Goal: Information Seeking & Learning: Check status

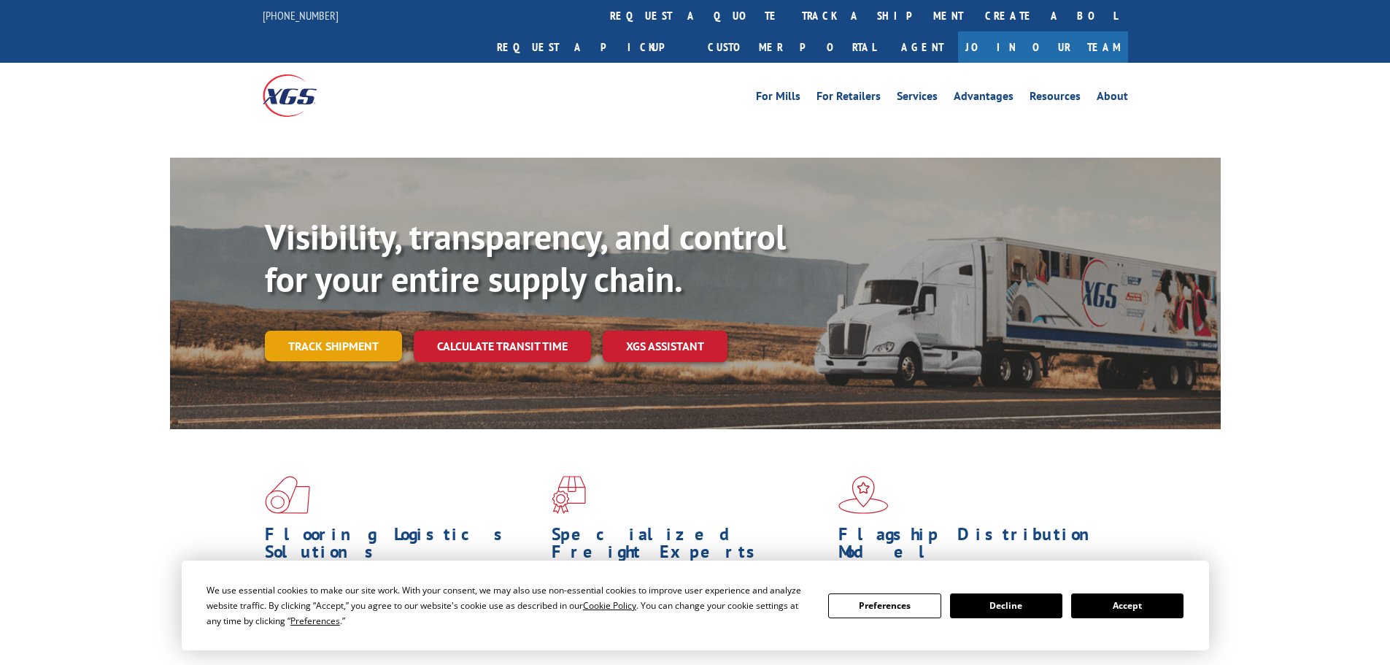
click at [331, 331] on link "Track shipment" at bounding box center [333, 346] width 137 height 31
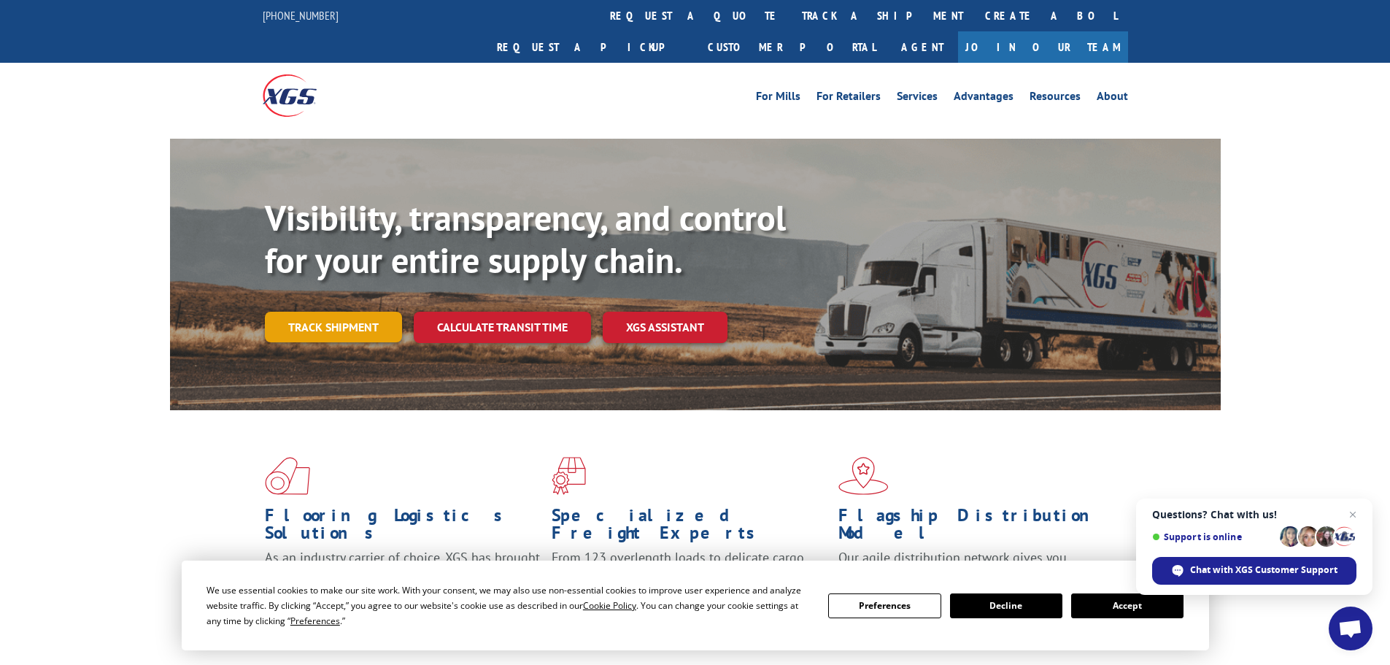
click at [373, 312] on link "Track shipment" at bounding box center [333, 327] width 137 height 31
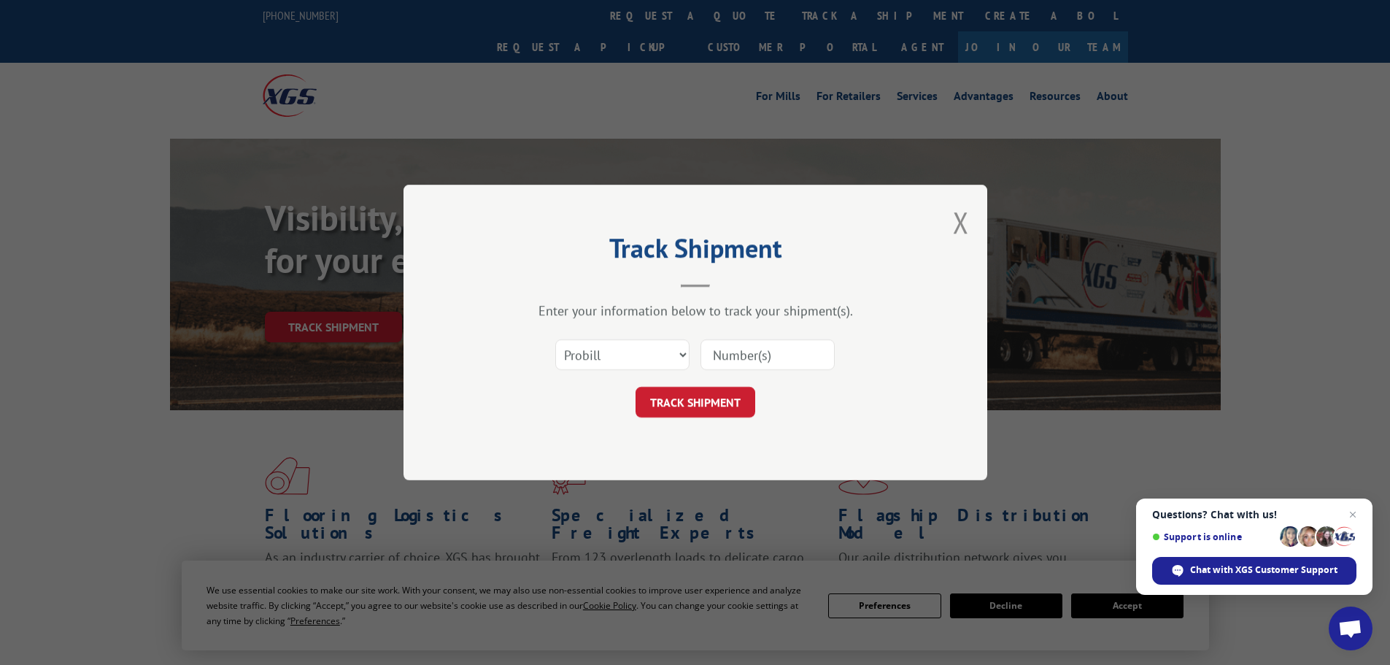
click at [722, 344] on input at bounding box center [768, 354] width 134 height 31
paste input "17517207"
type input "17517207"
click at [728, 398] on button "TRACK SHIPMENT" at bounding box center [696, 402] width 120 height 31
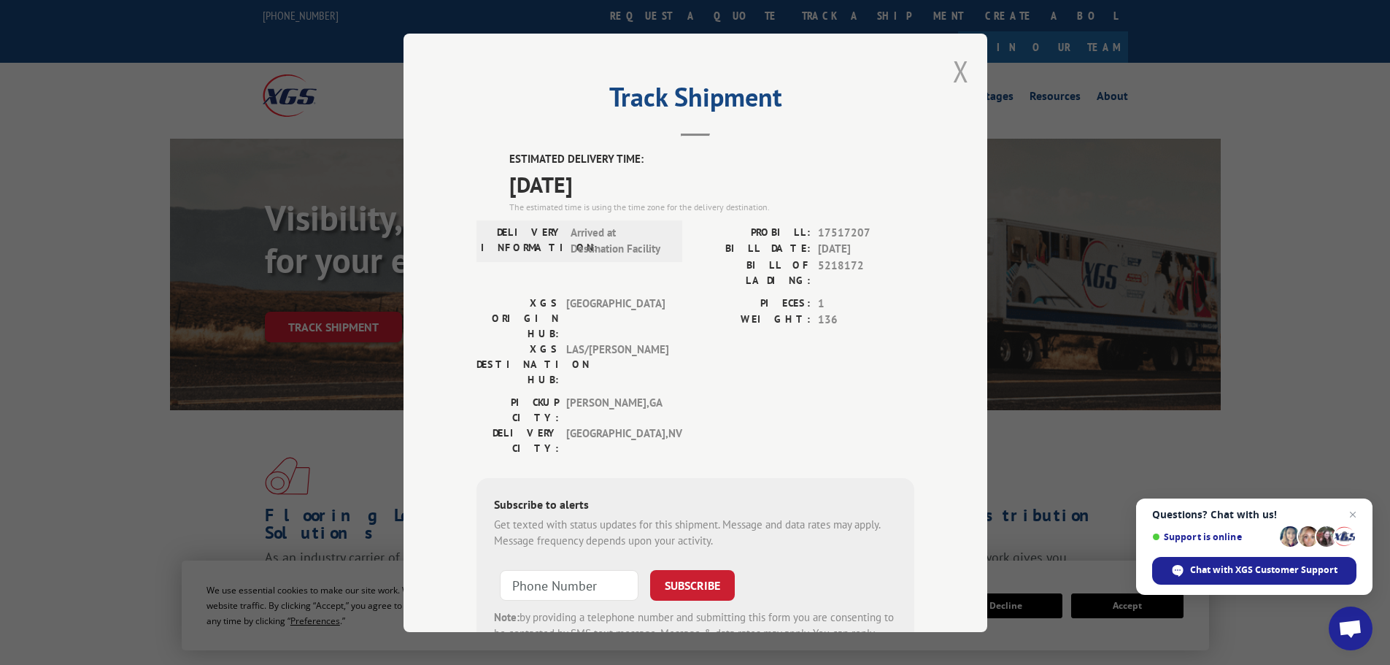
click at [955, 74] on button "Close modal" at bounding box center [961, 71] width 16 height 39
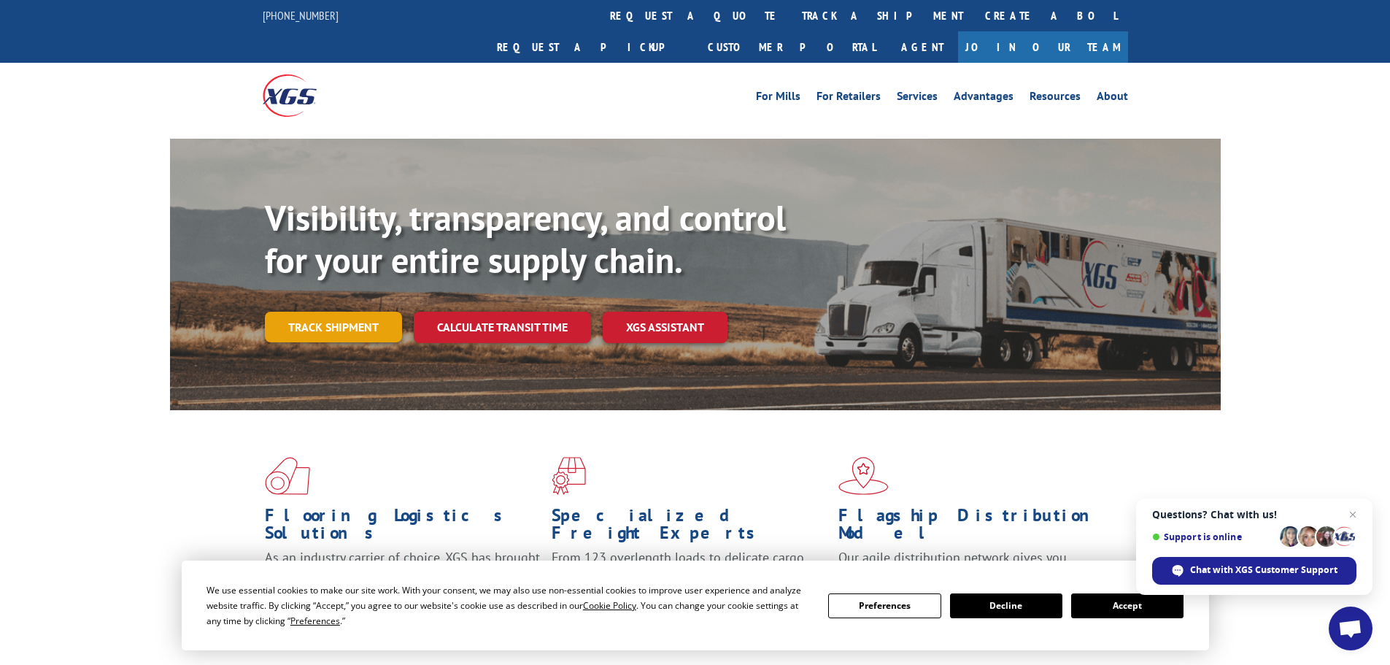
click at [369, 312] on link "Track shipment" at bounding box center [333, 327] width 137 height 31
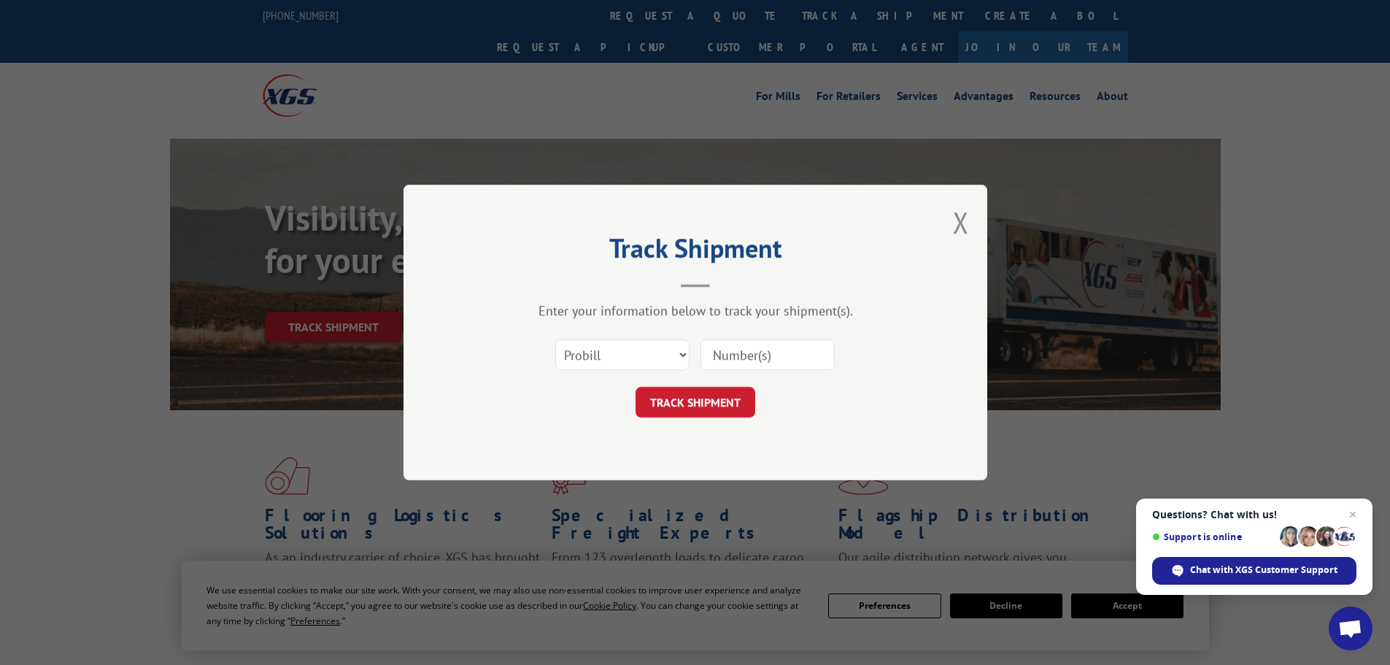
click at [777, 356] on input at bounding box center [768, 354] width 134 height 31
paste input "16755155"
type input "16755155"
click at [721, 419] on div "Track Shipment Enter your information below to track your shipment(s). Select c…" at bounding box center [696, 333] width 584 height 296
click at [722, 406] on button "TRACK SHIPMENT" at bounding box center [696, 402] width 120 height 31
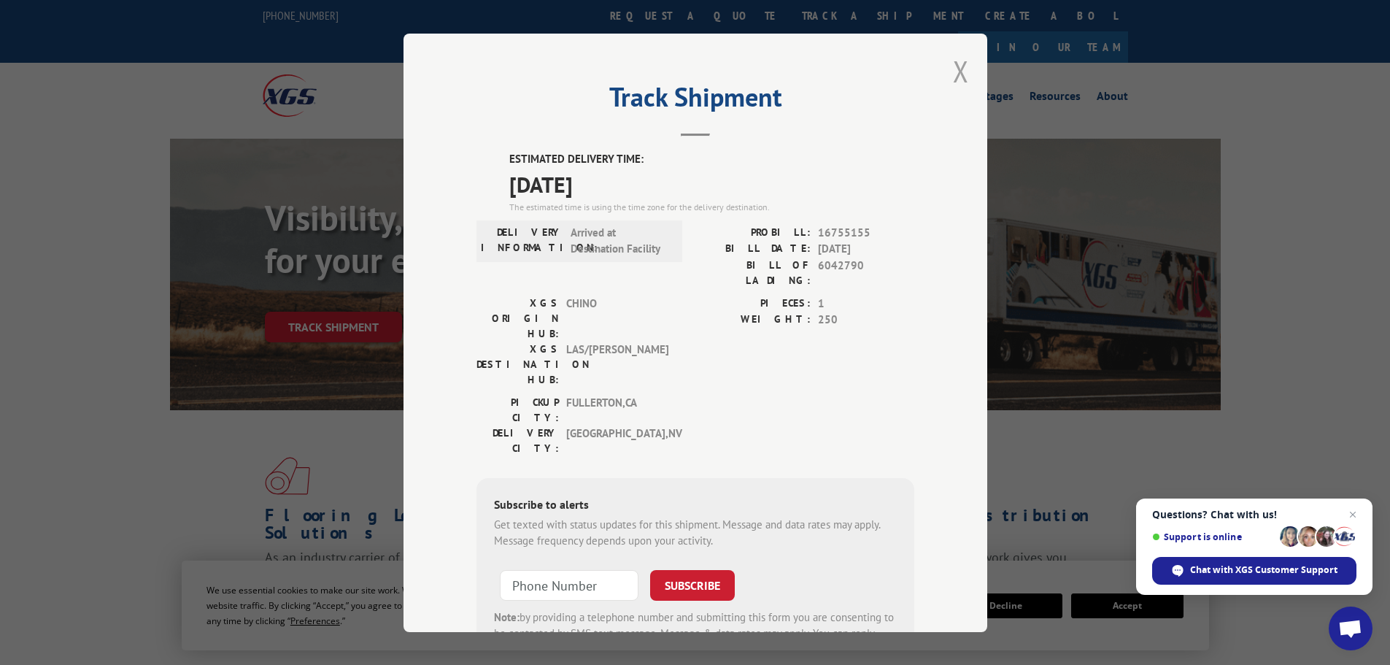
click at [958, 61] on button "Close modal" at bounding box center [961, 71] width 16 height 39
